Goal: Task Accomplishment & Management: Complete application form

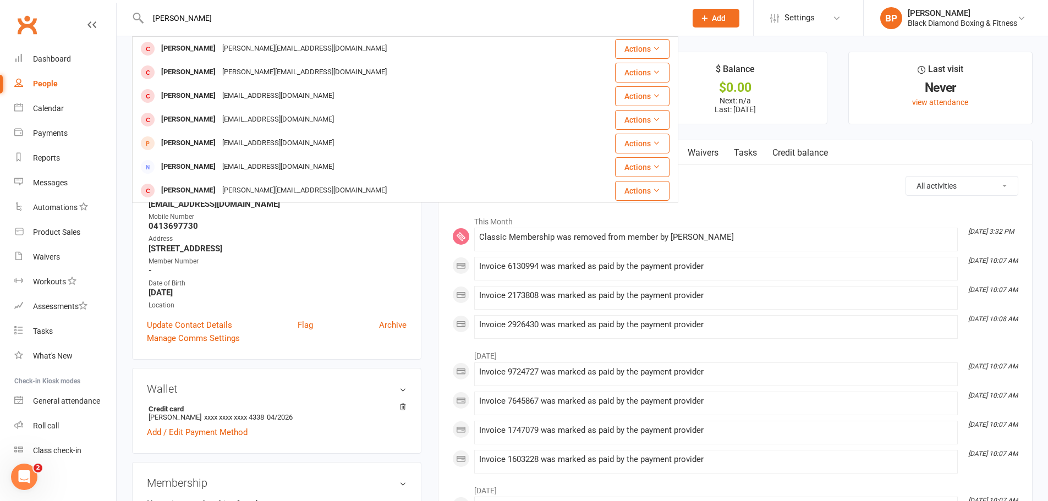
type input "[PERSON_NAME]"
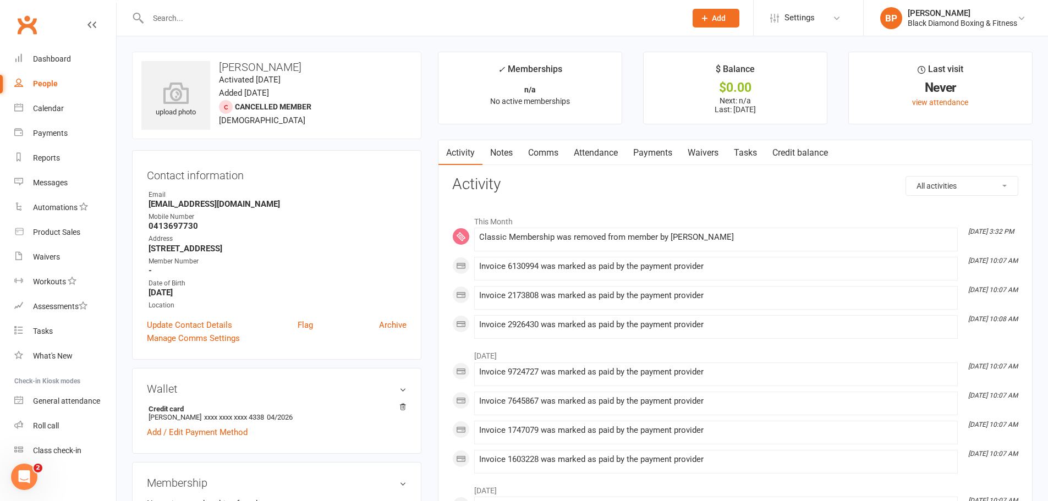
click at [205, 18] on input "text" at bounding box center [412, 17] width 534 height 15
type input "[PERSON_NAME]"
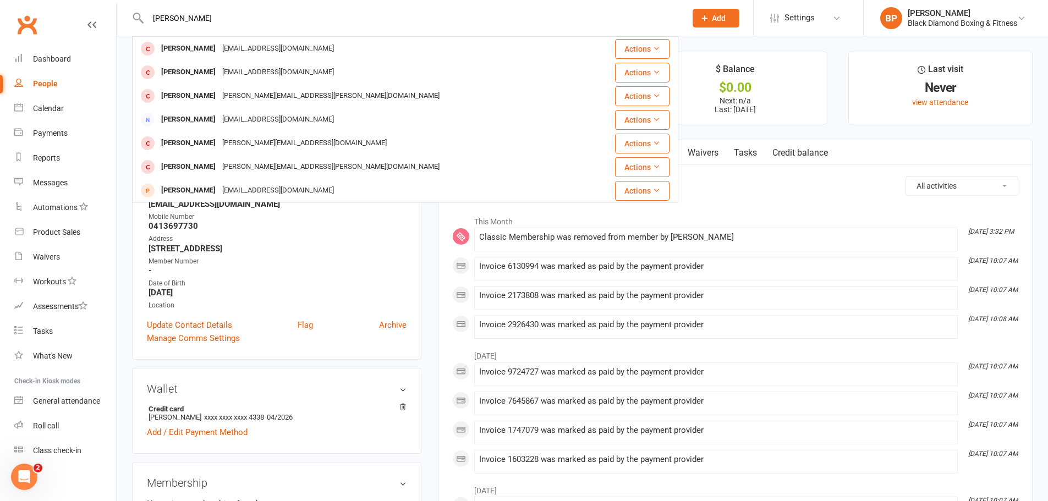
drag, startPoint x: 191, startPoint y: 14, endPoint x: 135, endPoint y: 19, distance: 55.8
click at [135, 19] on div "[PERSON_NAME] [PERSON_NAME] [EMAIL_ADDRESS][DOMAIN_NAME] Actions [PERSON_NAME] …" at bounding box center [405, 18] width 546 height 36
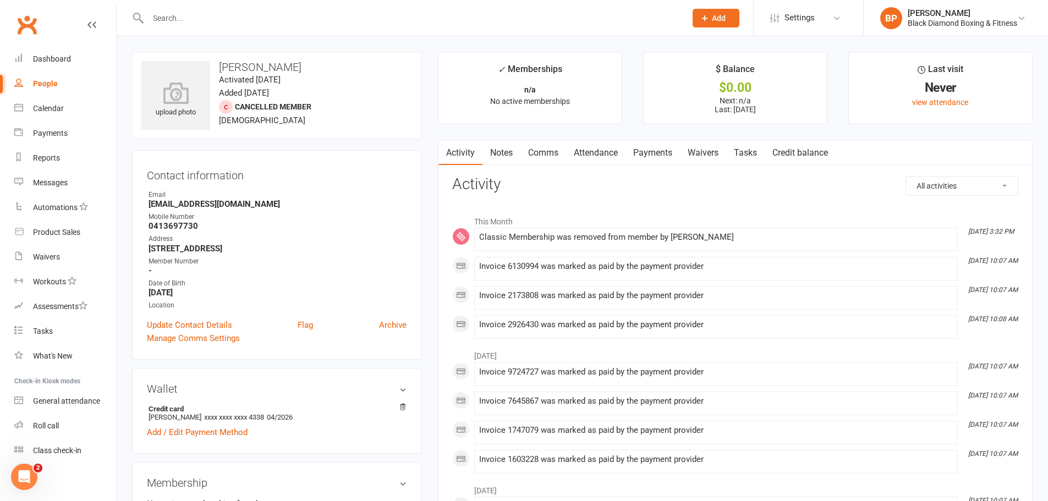
click at [728, 14] on button "Add" at bounding box center [716, 18] width 47 height 19
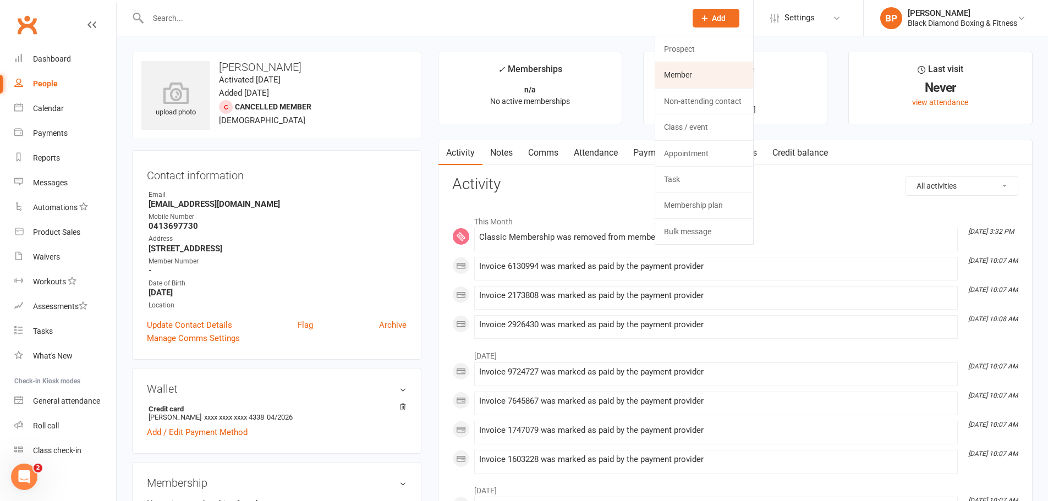
click at [690, 76] on link "Member" at bounding box center [704, 74] width 98 height 25
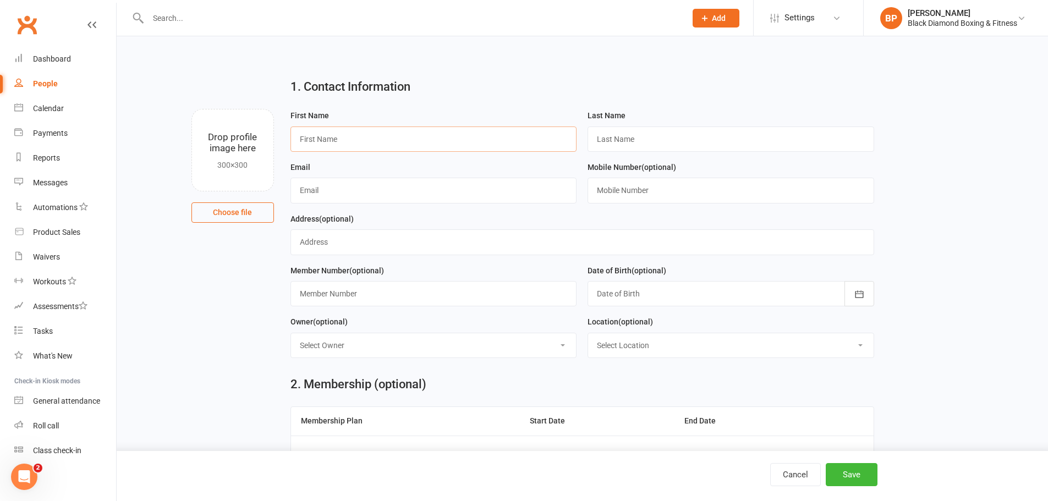
click at [396, 141] on input "text" at bounding box center [434, 139] width 287 height 25
type input "[PERSON_NAME]"
type input "V"
type input "[PERSON_NAME]"
click at [360, 189] on input "text" at bounding box center [434, 190] width 287 height 25
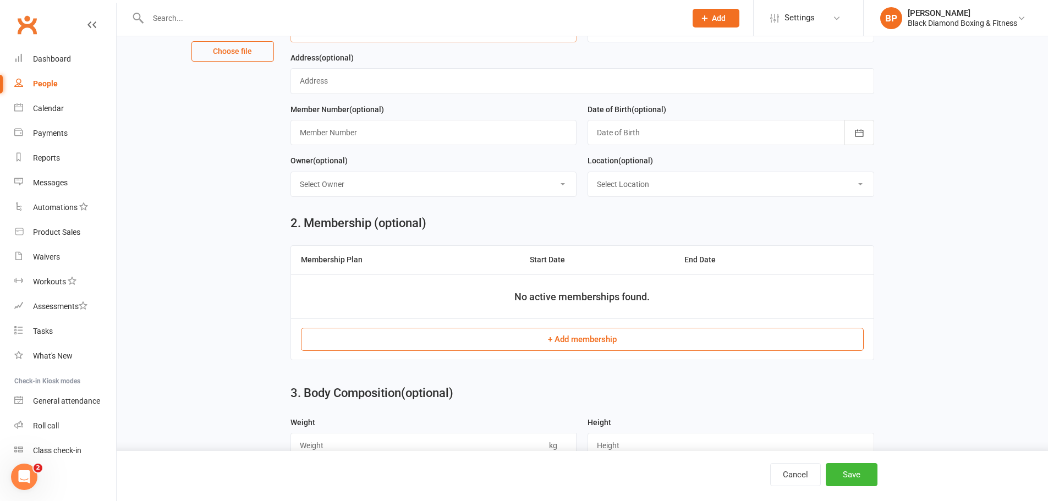
scroll to position [275, 0]
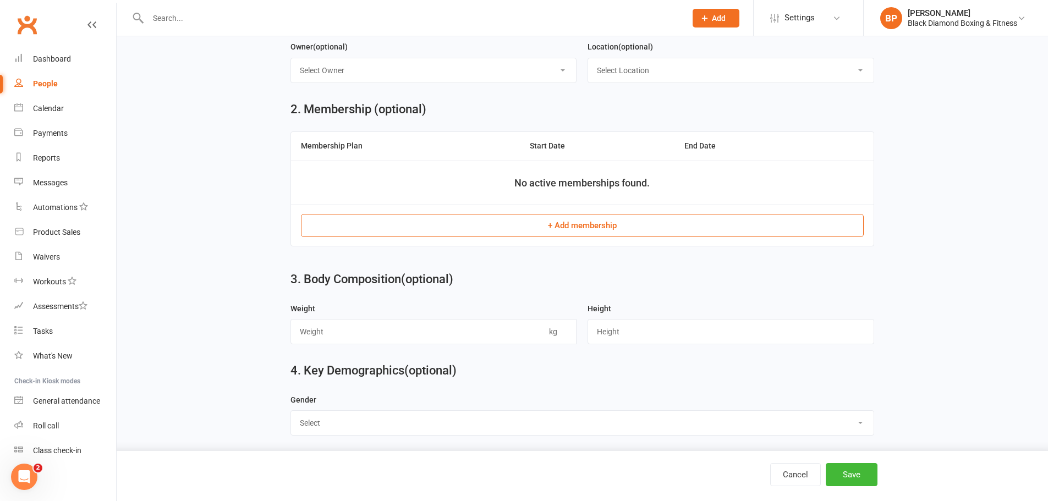
type input "[PERSON_NAME][EMAIL_ADDRESS][DOMAIN_NAME]"
click at [645, 234] on button "+ Add membership" at bounding box center [582, 225] width 563 height 23
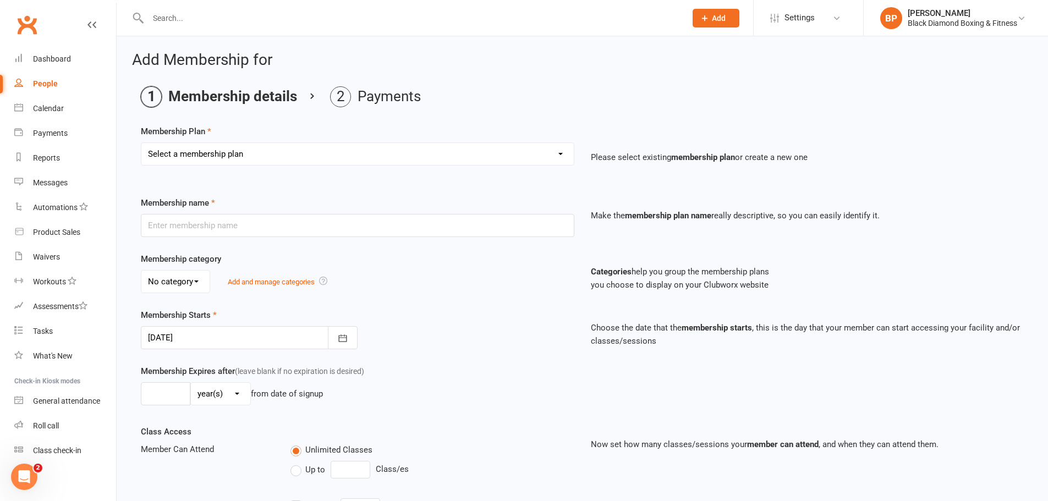
click at [223, 151] on select "Select a membership plan Create new Membership Plan Classic Membership U18/O55/…" at bounding box center [357, 154] width 432 height 22
select select "8"
click at [141, 143] on select "Select a membership plan Create new Membership Plan Classic Membership U18/O55/…" at bounding box center [357, 154] width 432 height 22
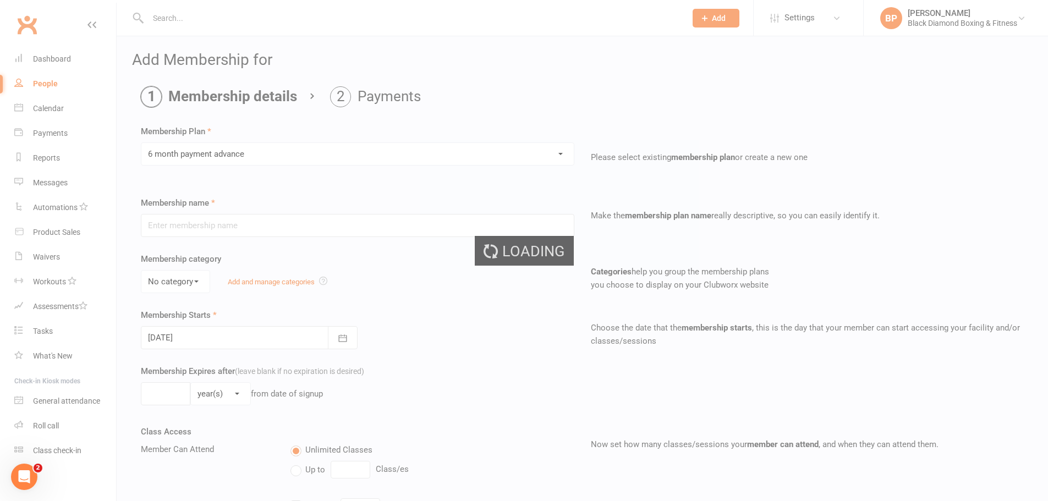
type input "6 month payment advance"
select select "0"
type input "6"
select select "2"
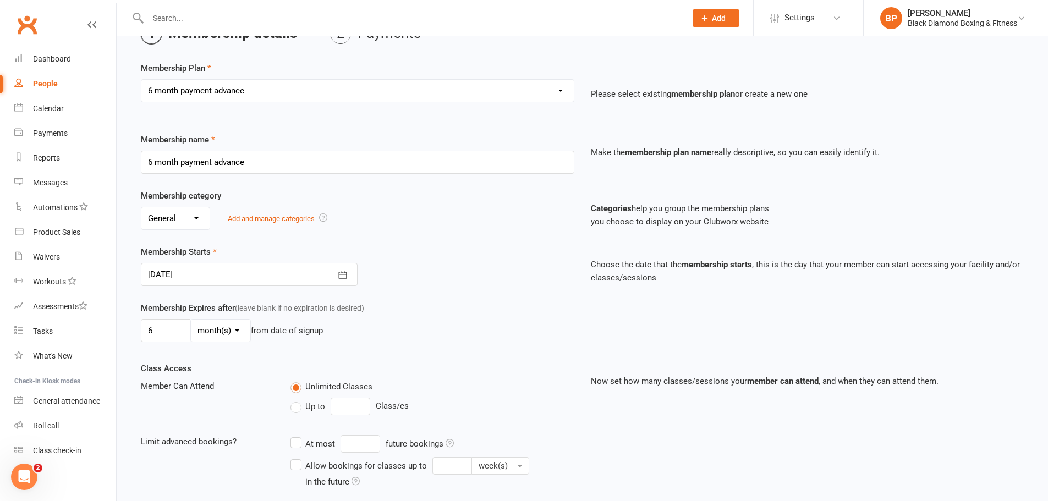
scroll to position [110, 0]
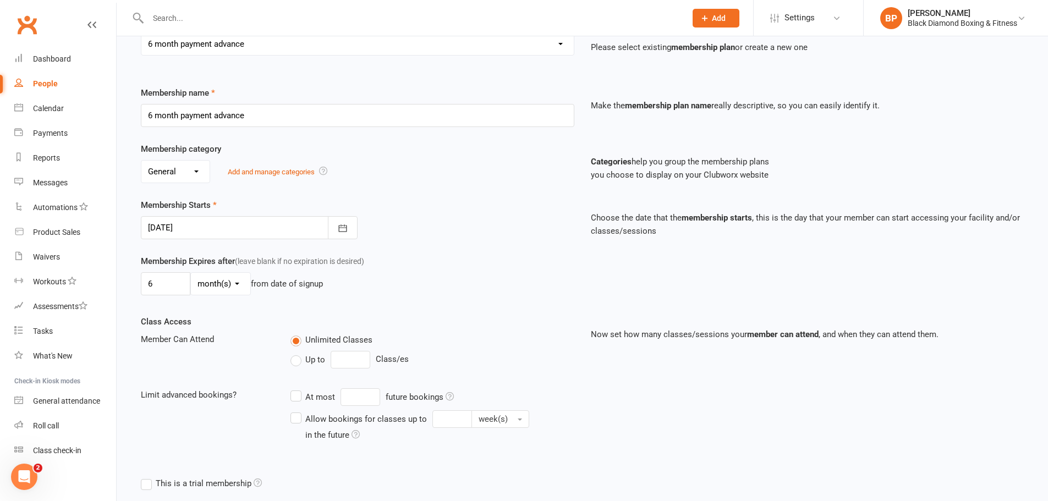
drag, startPoint x: 227, startPoint y: 280, endPoint x: 189, endPoint y: 286, distance: 38.5
click at [227, 280] on select "day(s) week(s) month(s) year(s)" at bounding box center [220, 284] width 59 height 22
click at [173, 283] on input "6" at bounding box center [166, 283] width 50 height 23
click at [224, 282] on select "day(s) week(s) month(s) year(s)" at bounding box center [220, 284] width 59 height 22
drag, startPoint x: 169, startPoint y: 291, endPoint x: 128, endPoint y: 291, distance: 41.3
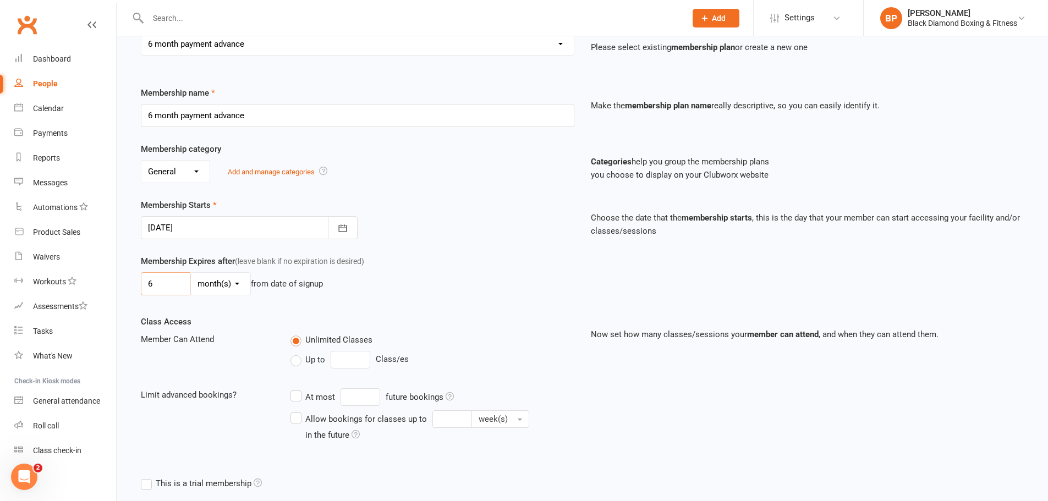
click at [140, 291] on div "Membership Expires after (leave blank if no expiration is desired) 6 day(s) wee…" at bounding box center [358, 277] width 450 height 45
click at [163, 282] on input "6" at bounding box center [166, 283] width 50 height 23
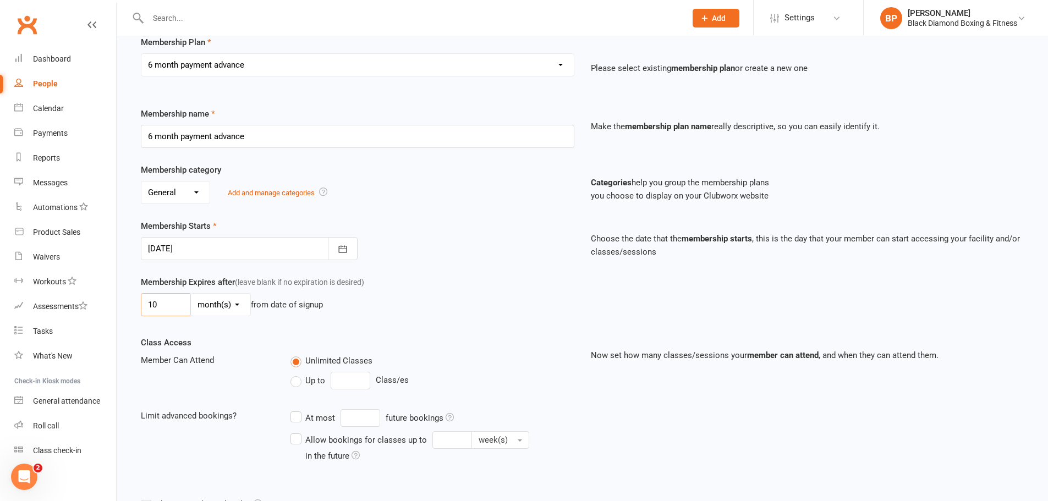
scroll to position [198, 0]
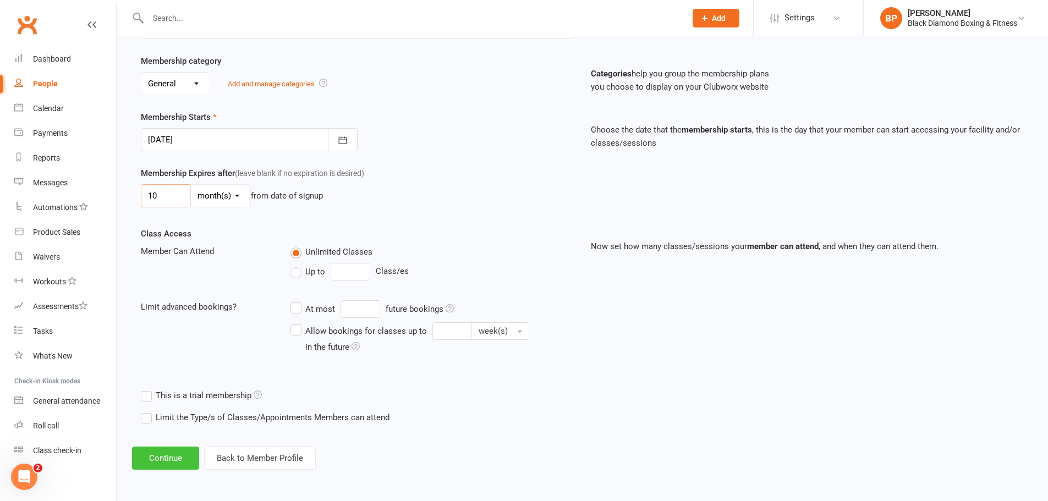
type input "10"
click at [182, 457] on button "Continue" at bounding box center [165, 458] width 67 height 23
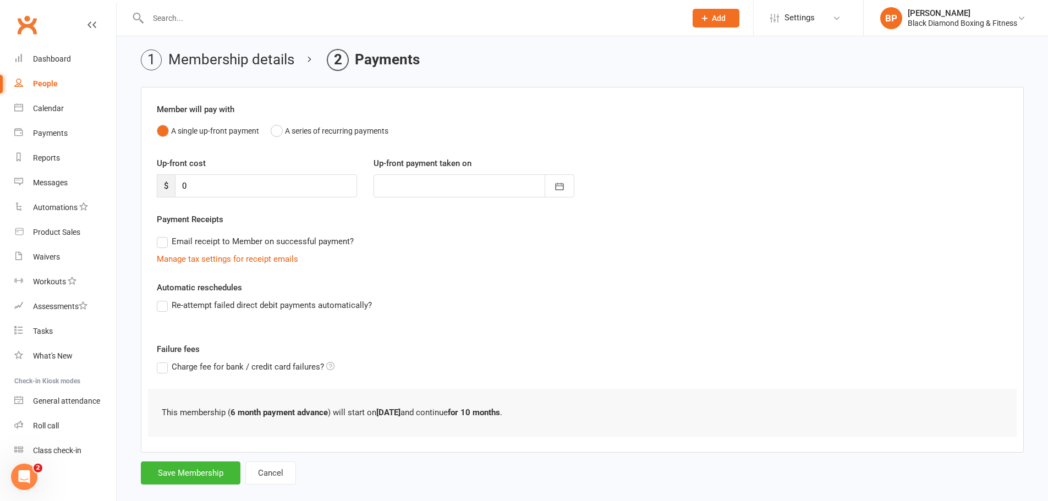
scroll to position [54, 0]
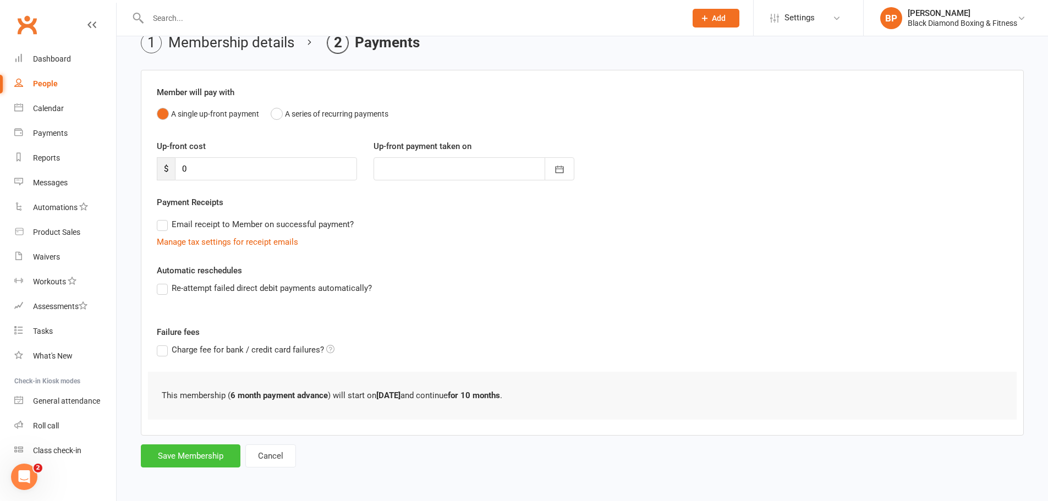
click at [213, 451] on button "Save Membership" at bounding box center [191, 456] width 100 height 23
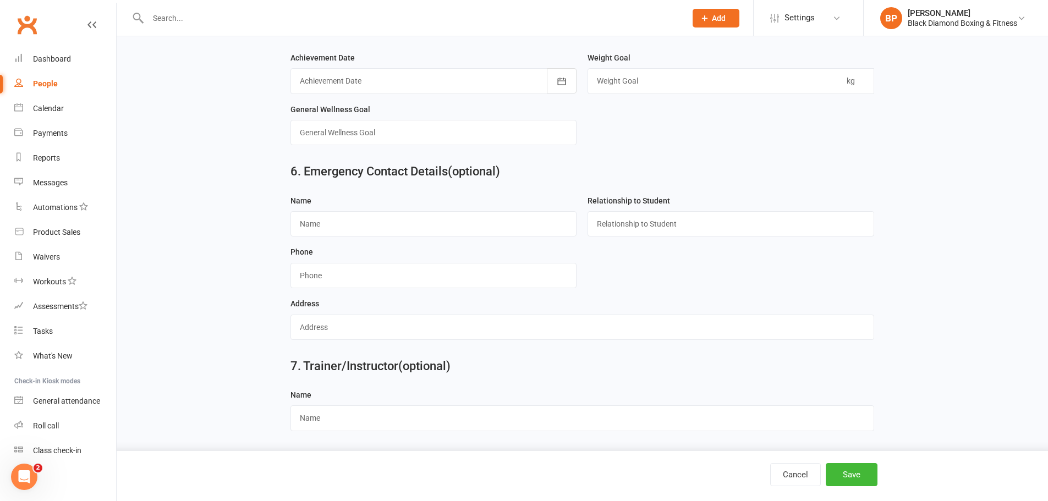
scroll to position [709, 0]
click at [855, 471] on button "Save" at bounding box center [852, 474] width 52 height 23
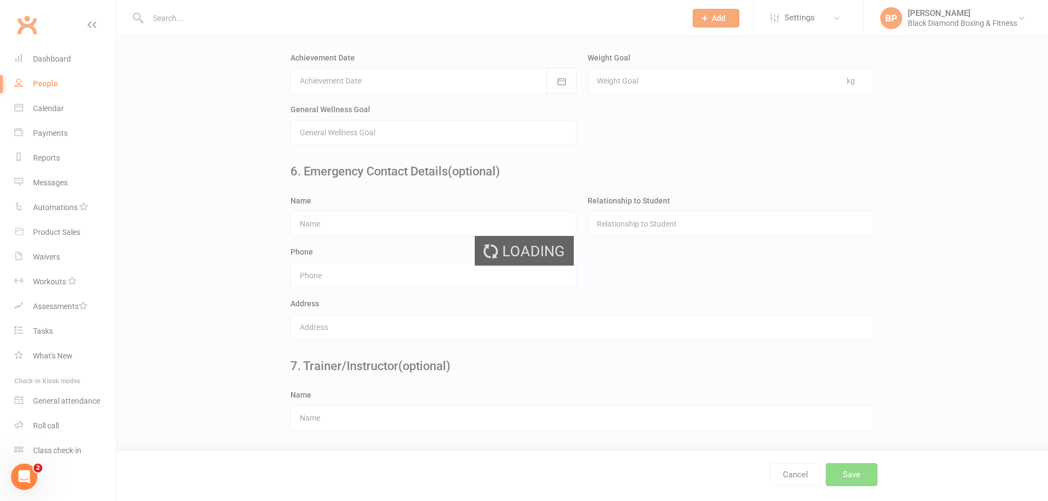
scroll to position [0, 0]
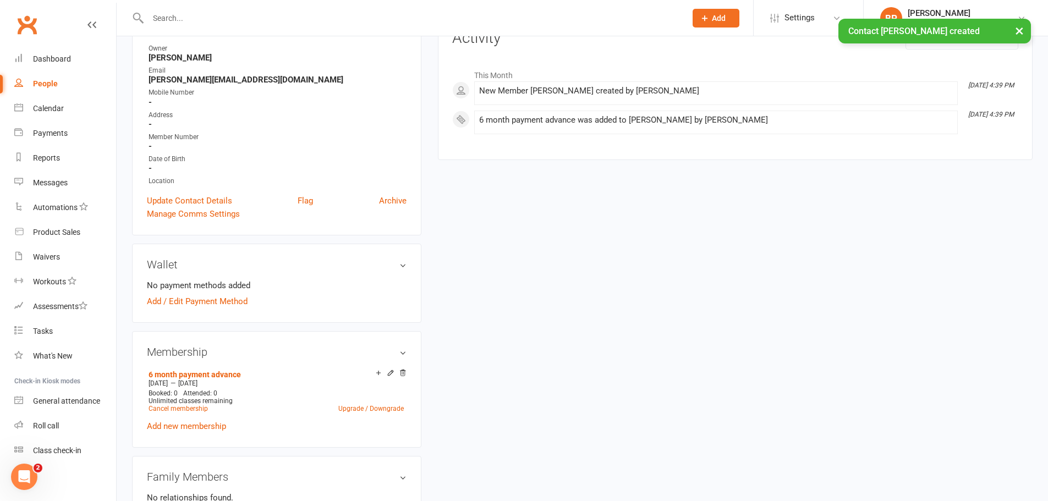
scroll to position [330, 0]
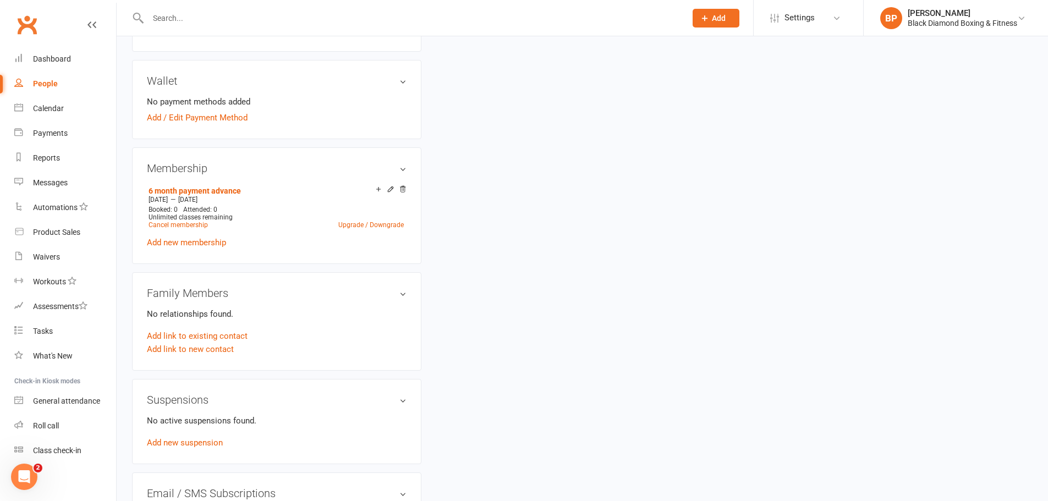
click at [391, 186] on icon at bounding box center [391, 189] width 8 height 8
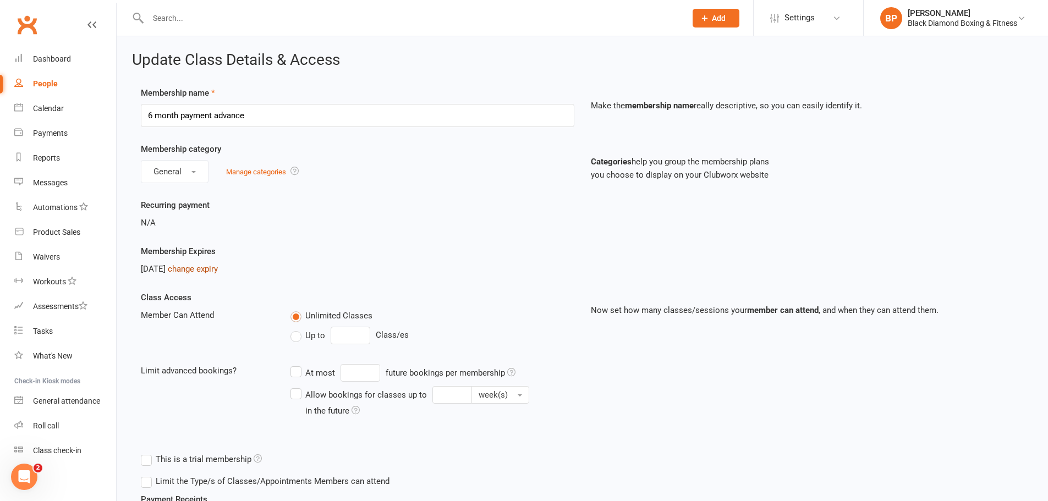
click at [218, 265] on link "change expiry" at bounding box center [193, 269] width 50 height 10
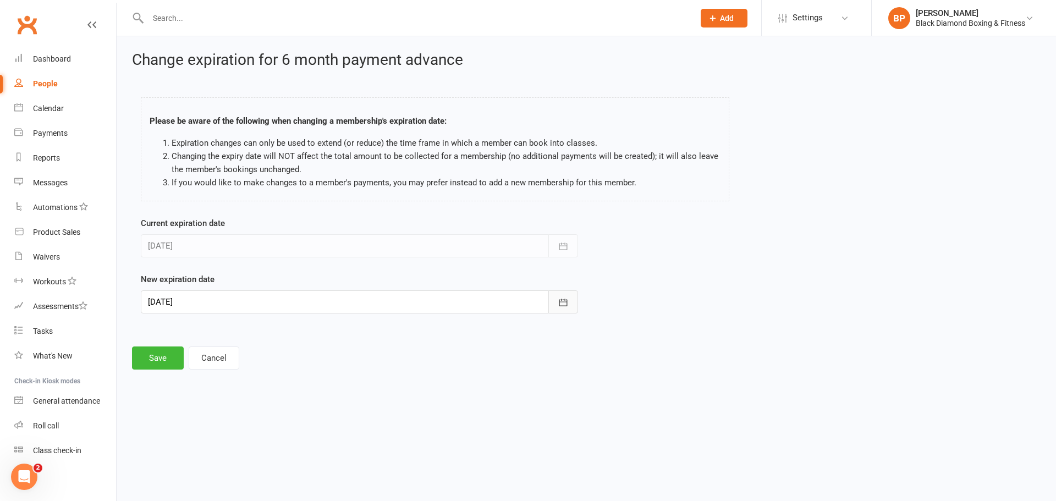
click at [561, 296] on button "button" at bounding box center [564, 302] width 30 height 23
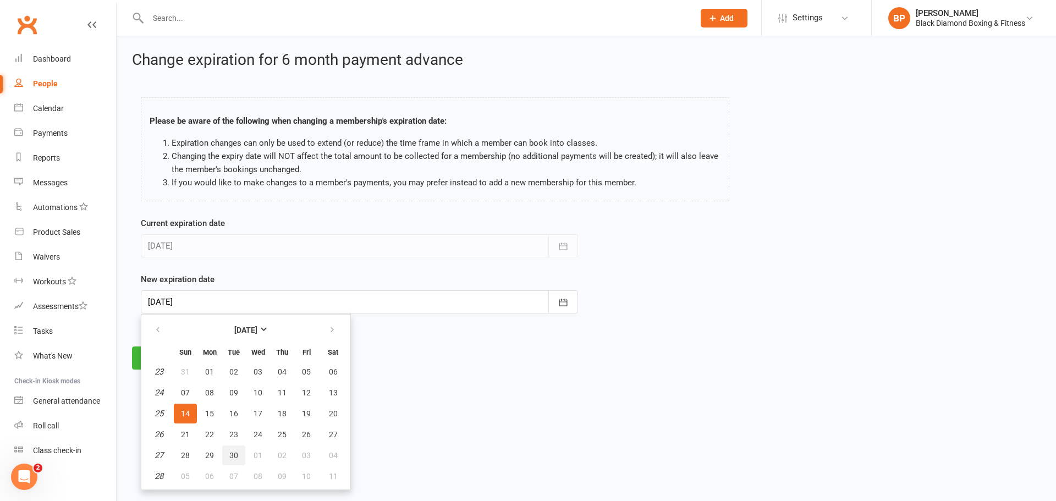
click at [236, 454] on span "30" at bounding box center [233, 455] width 9 height 9
type input "[DATE]"
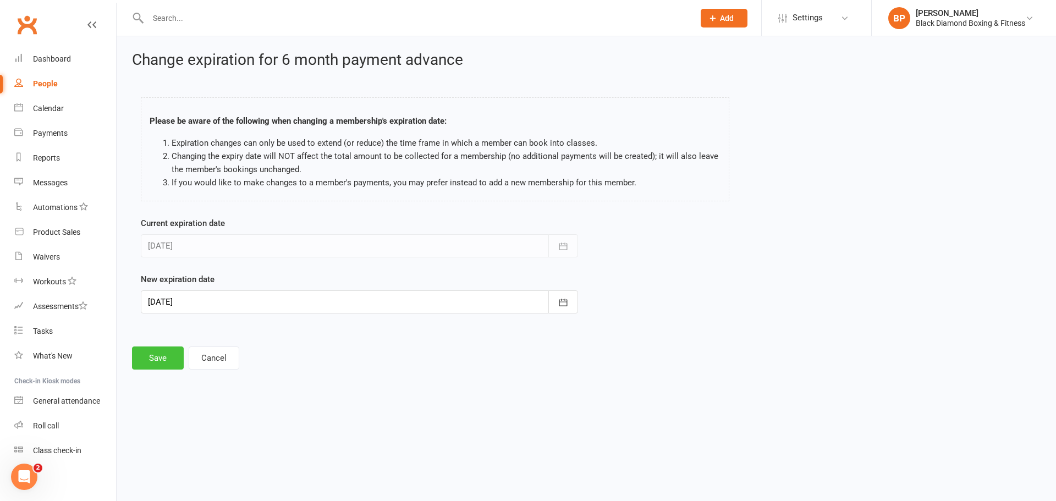
click at [165, 357] on button "Save" at bounding box center [158, 358] width 52 height 23
